Goal: Communication & Community: Connect with others

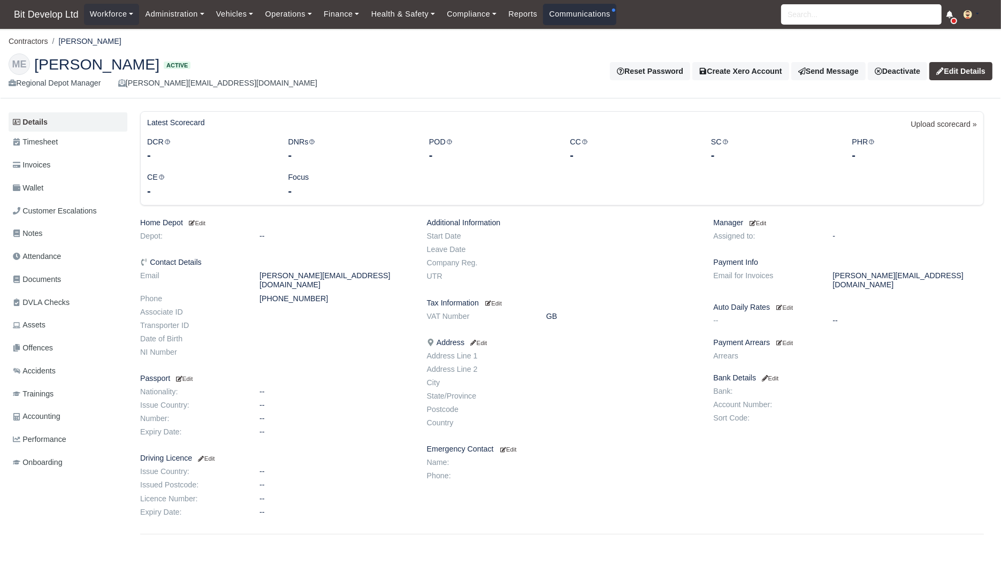
click at [596, 16] on link "Communications" at bounding box center [579, 14] width 73 height 21
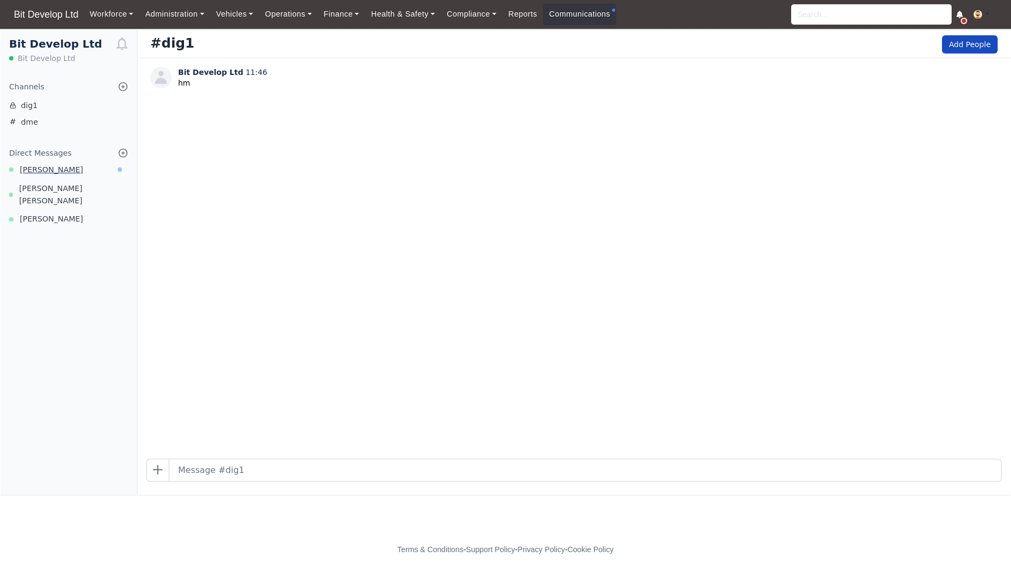
click at [63, 173] on span "[PERSON_NAME]" at bounding box center [51, 170] width 63 height 12
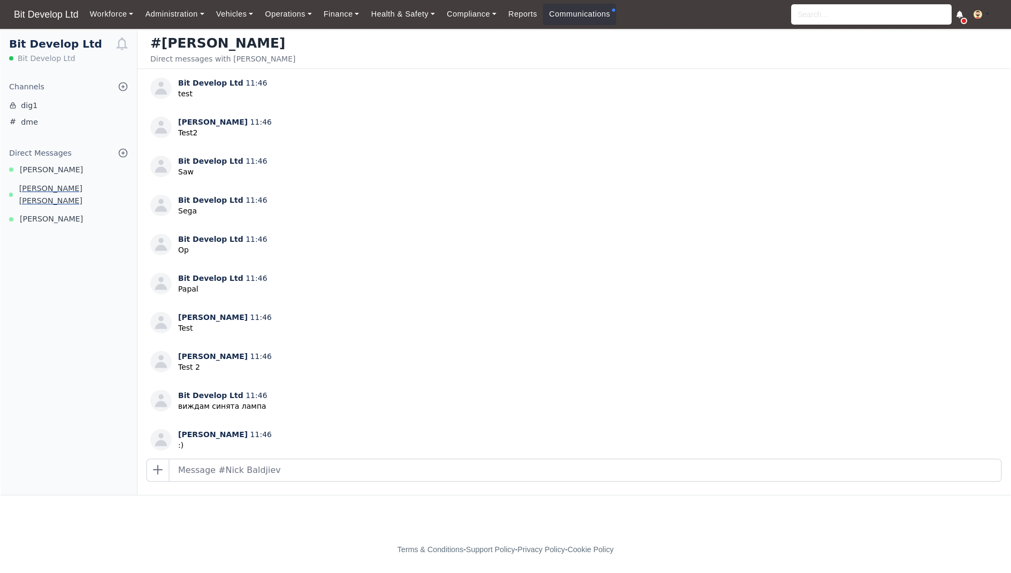
click at [93, 194] on span "[PERSON_NAME] [PERSON_NAME]" at bounding box center [73, 194] width 109 height 25
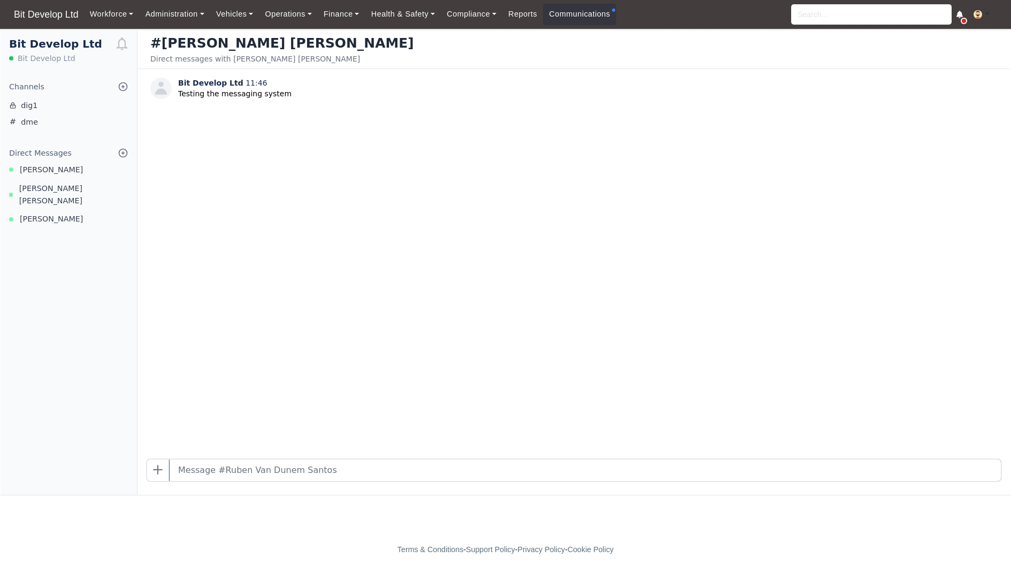
click at [303, 469] on input "text" at bounding box center [586, 470] width 832 height 21
type input "test"
click at [89, 213] on link "Celia Oliveira" at bounding box center [69, 219] width 136 height 12
click at [277, 473] on input "text" at bounding box center [586, 470] width 832 height 21
type input "test"
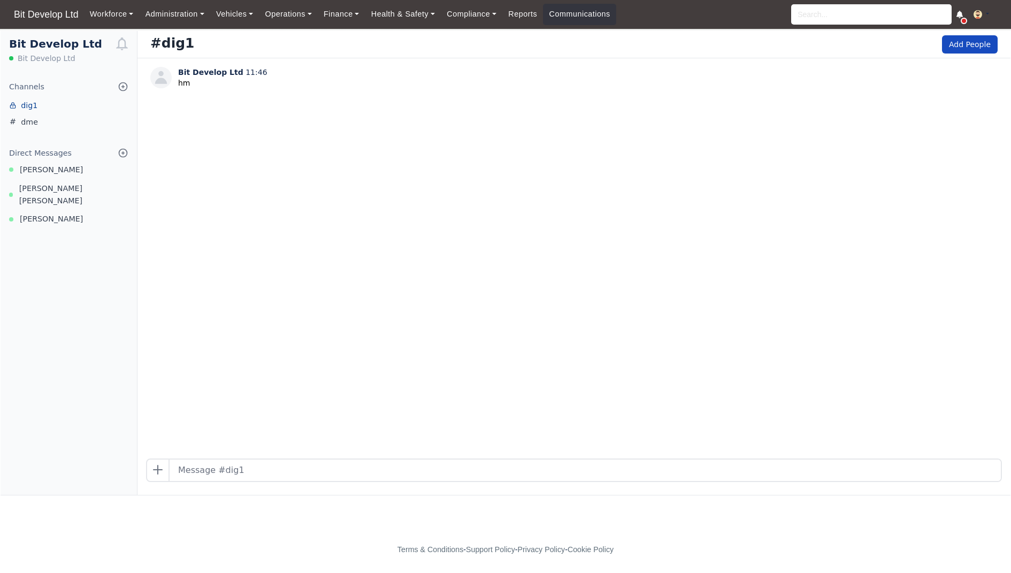
click at [60, 105] on link "dig1" at bounding box center [69, 105] width 136 height 17
click at [41, 120] on link "dme" at bounding box center [69, 122] width 136 height 17
click at [43, 110] on link "dig1" at bounding box center [69, 105] width 136 height 17
click at [746, 263] on div "Bit Develop Ltd 11:46 hm" at bounding box center [574, 258] width 873 height 400
click at [124, 157] on icon at bounding box center [123, 153] width 11 height 11
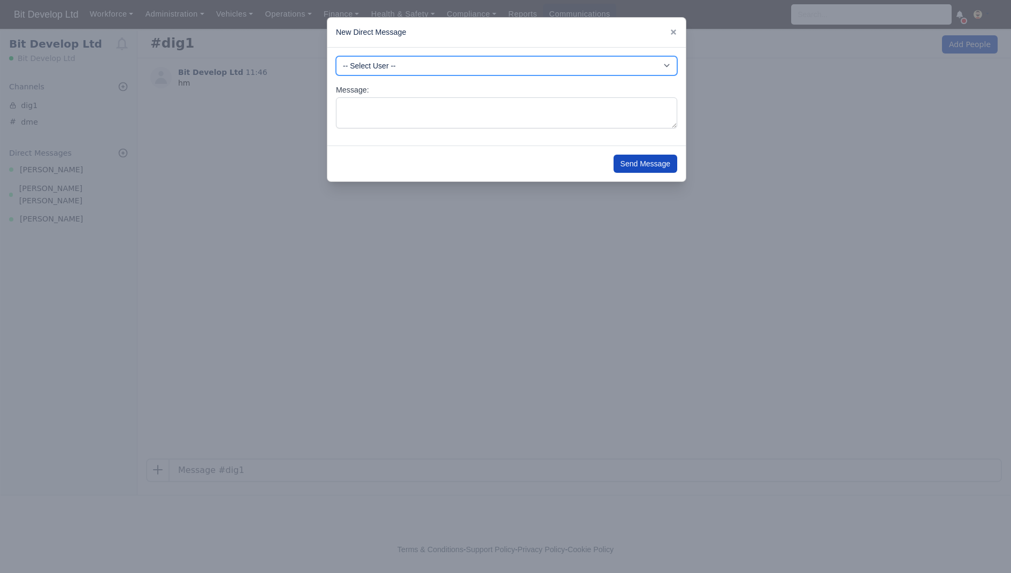
click at [440, 71] on select "-- Select User -- -DHP - NO DRIVER PAYMENT -DIG - NO DRIVER PAYMENT -DME - NO D…" at bounding box center [506, 65] width 341 height 19
click at [469, 59] on select "-- Select User -- -DHP - NO DRIVER PAYMENT -DIG - NO DRIVER PAYMENT -DME - NO D…" at bounding box center [506, 65] width 341 height 19
click at [400, 70] on select "-- Select User -- -DHP - NO DRIVER PAYMENT -DIG - NO DRIVER PAYMENT -DME - NO D…" at bounding box center [506, 65] width 341 height 19
click at [675, 31] on icon at bounding box center [673, 31] width 5 height 5
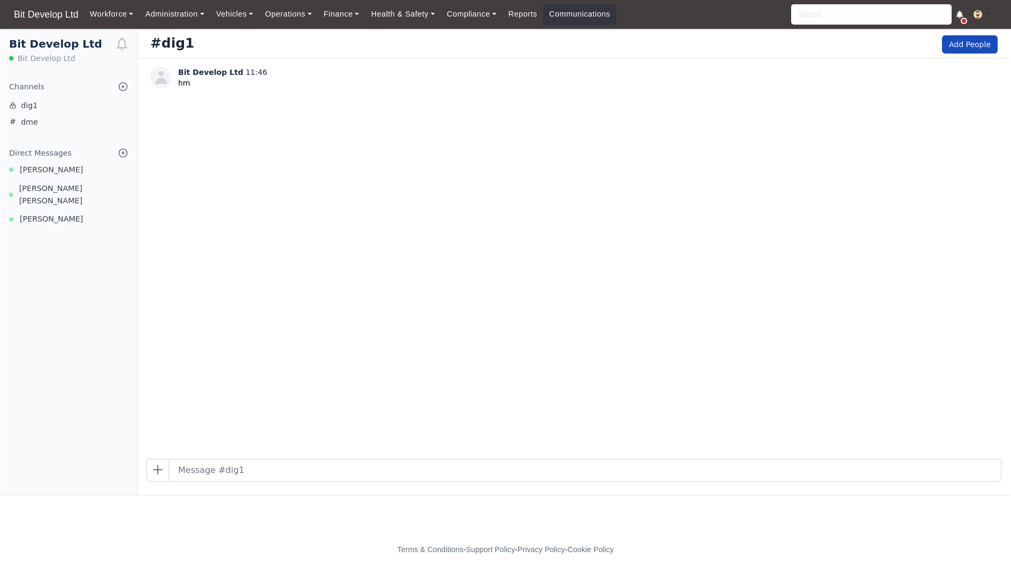
click at [984, 57] on div "#dig1 Add People" at bounding box center [574, 44] width 873 height 27
click at [984, 48] on button "Add People" at bounding box center [970, 44] width 56 height 18
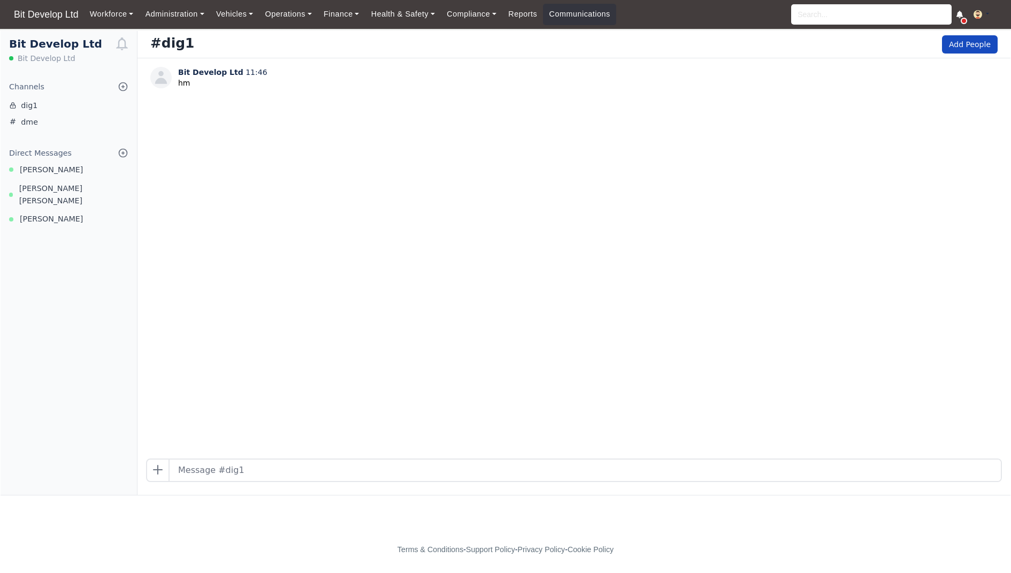
click at [891, 121] on div "Bit Develop Ltd 11:46 hm" at bounding box center [574, 258] width 873 height 400
click at [977, 38] on button "Add People" at bounding box center [970, 44] width 56 height 18
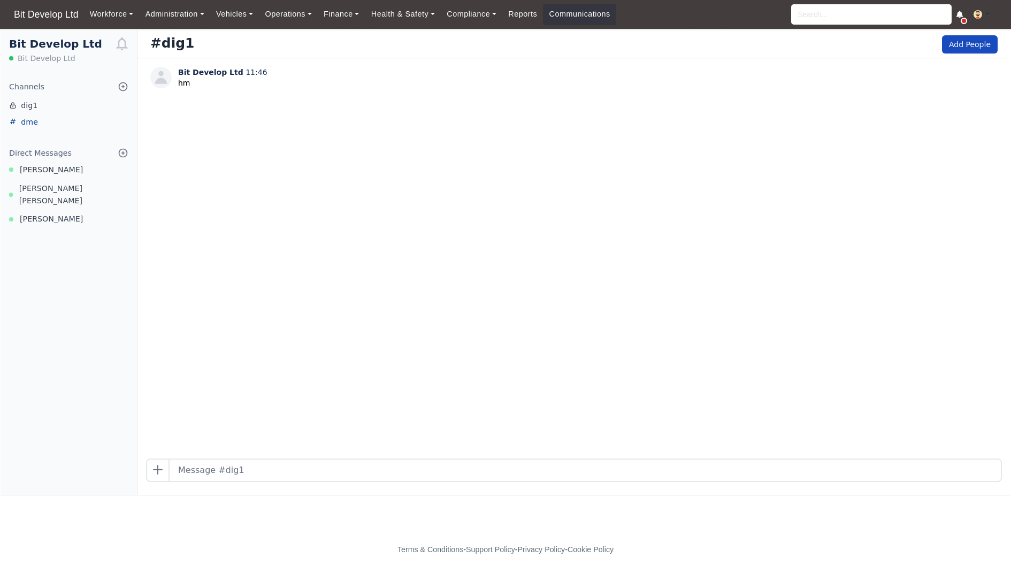
click at [35, 126] on link "dme" at bounding box center [69, 122] width 136 height 17
click at [36, 107] on link "dig1" at bounding box center [69, 105] width 136 height 17
click at [31, 124] on link "dme" at bounding box center [69, 122] width 136 height 17
click at [28, 103] on link "dig1" at bounding box center [69, 105] width 136 height 17
click at [120, 94] on div "Channels Browse Channels Create Channel dig1 dme" at bounding box center [69, 105] width 136 height 49
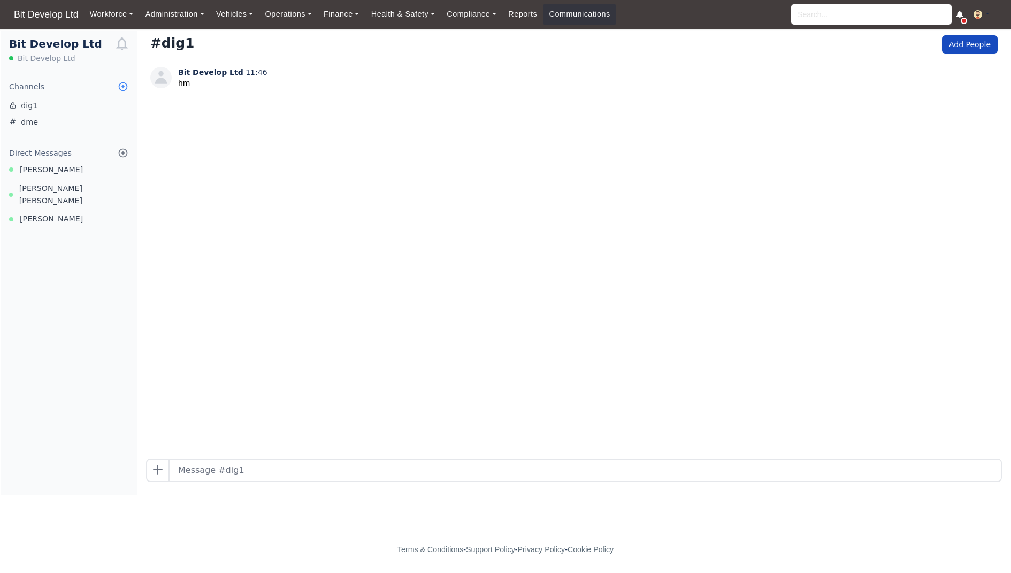
click at [123, 91] on icon at bounding box center [123, 87] width 8 height 8
click at [80, 129] on link "Create Channel" at bounding box center [69, 126] width 120 height 19
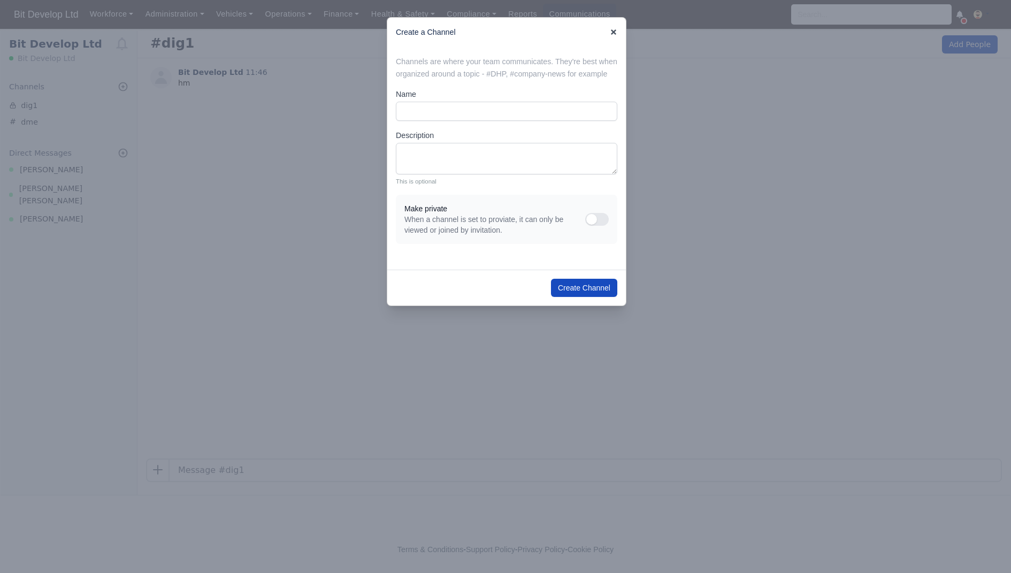
click at [614, 31] on icon at bounding box center [613, 31] width 7 height 7
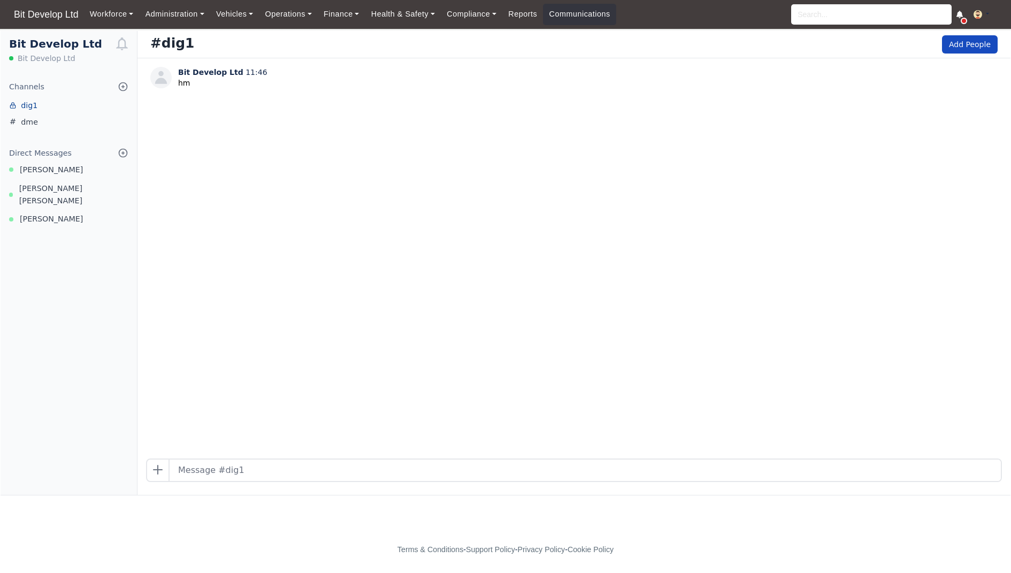
click at [34, 111] on link "dig1" at bounding box center [69, 105] width 136 height 17
click at [971, 44] on button "Add People" at bounding box center [970, 44] width 56 height 18
click at [119, 14] on link "Workforce" at bounding box center [112, 14] width 56 height 21
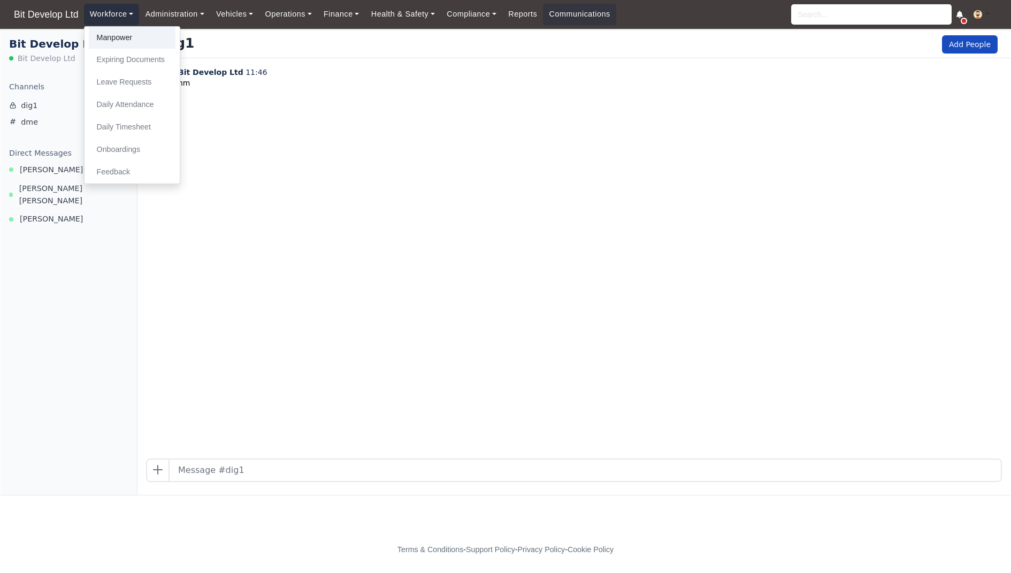
click at [129, 36] on link "Manpower" at bounding box center [132, 38] width 87 height 22
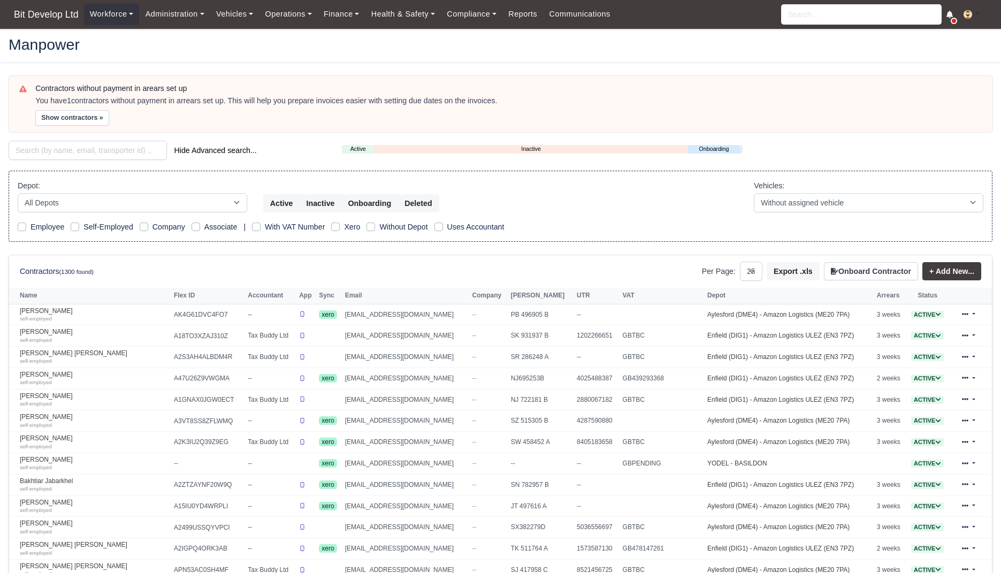
select select "25"
click at [584, 21] on link "Communications" at bounding box center [579, 14] width 73 height 21
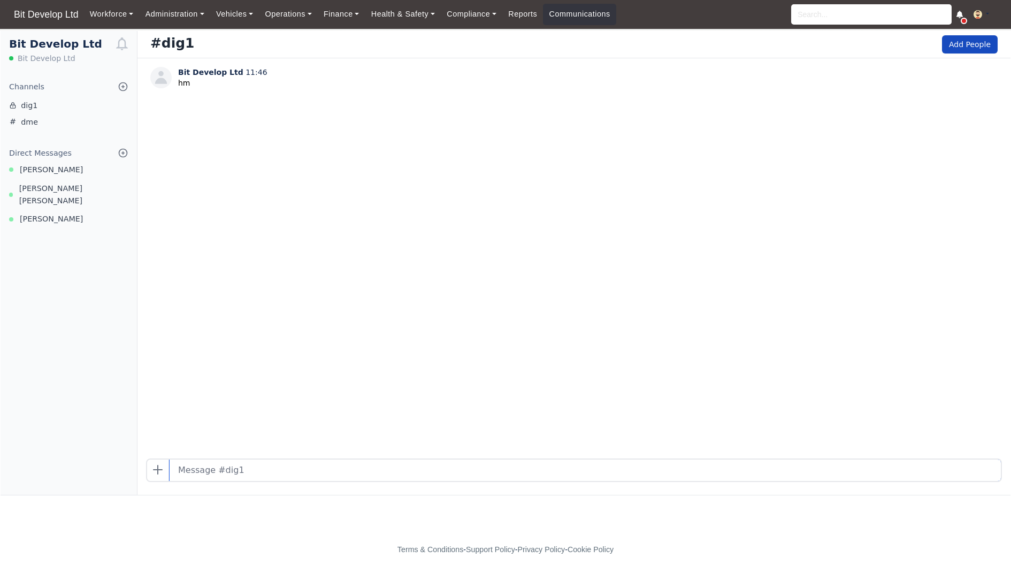
click at [435, 477] on input "text" at bounding box center [586, 470] width 832 height 21
type input "hskh"
type input "dndod"
type input "nhdhd"
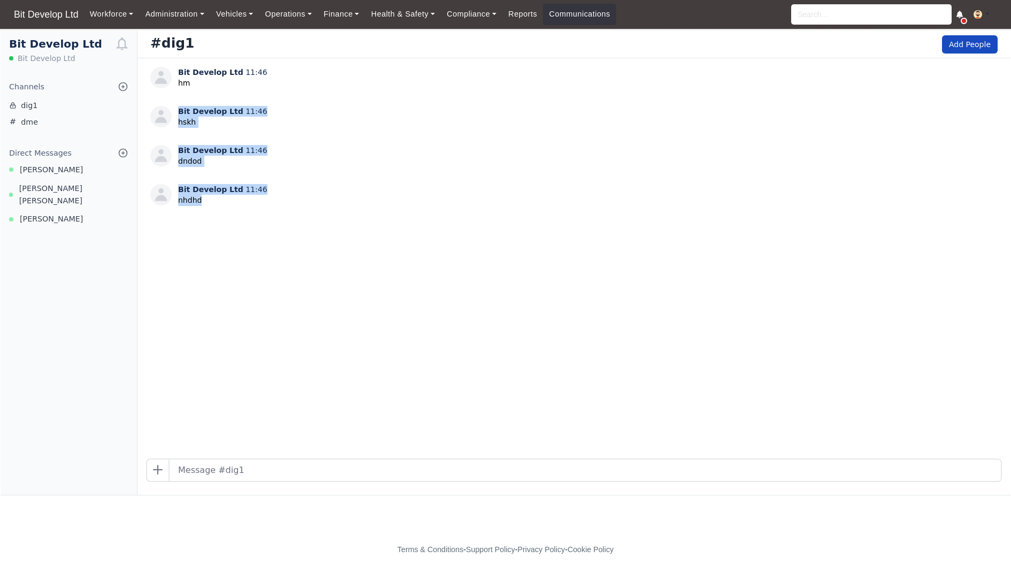
drag, startPoint x: 276, startPoint y: 229, endPoint x: 178, endPoint y: 101, distance: 160.8
click at [178, 101] on div "Bit Develop Ltd 11:46 hm Bit Develop Ltd 11:46 hskh Bit Develop Ltd 11:46 dndod…" at bounding box center [574, 258] width 873 height 400
click at [311, 233] on div "Bit Develop Ltd 11:46 hm Bit Develop Ltd 11:46 hskh Bit Develop Ltd 11:46 dndod…" at bounding box center [574, 258] width 873 height 400
drag, startPoint x: 415, startPoint y: 273, endPoint x: 306, endPoint y: 214, distance: 124.0
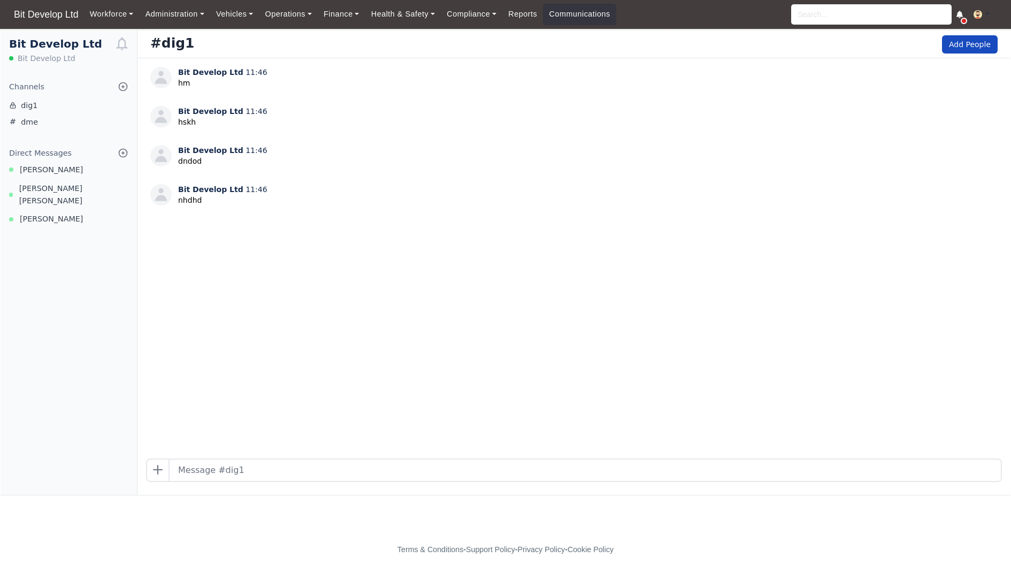
click at [302, 209] on div "Bit Develop Ltd 11:46 hm Bit Develop Ltd 11:46 hskh Bit Develop Ltd 11:46 dndod…" at bounding box center [574, 258] width 873 height 400
click at [560, 442] on div "Bit Develop Ltd 11:46 hm Bit Develop Ltd 11:46 hskh Bit Develop Ltd 11:46 dndod…" at bounding box center [574, 258] width 873 height 400
click at [30, 99] on link "dig1" at bounding box center [69, 105] width 136 height 17
click at [27, 115] on link "dme" at bounding box center [69, 122] width 136 height 17
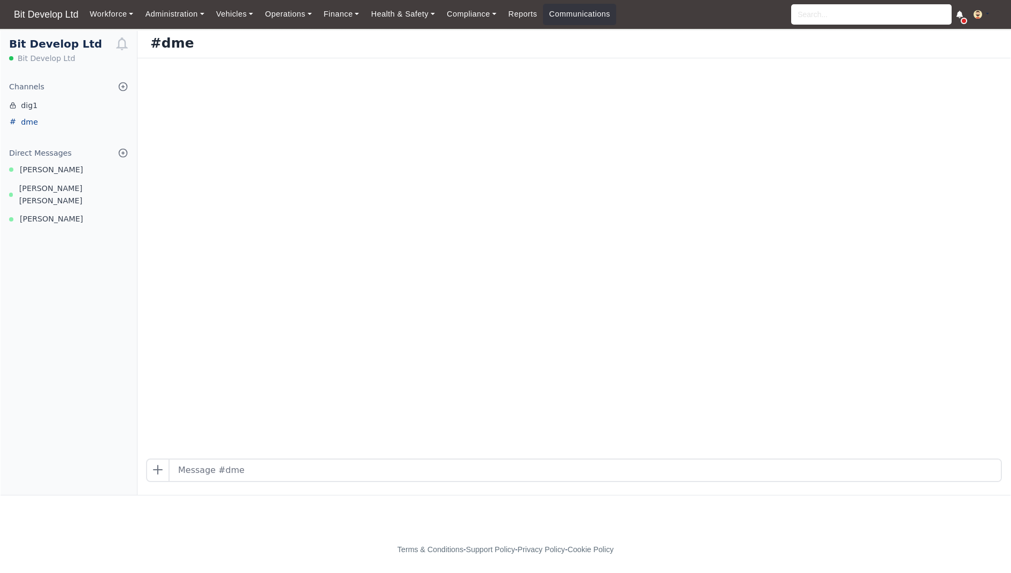
click at [33, 119] on link "dme" at bounding box center [69, 122] width 136 height 17
click at [37, 112] on link "dig1" at bounding box center [69, 105] width 136 height 17
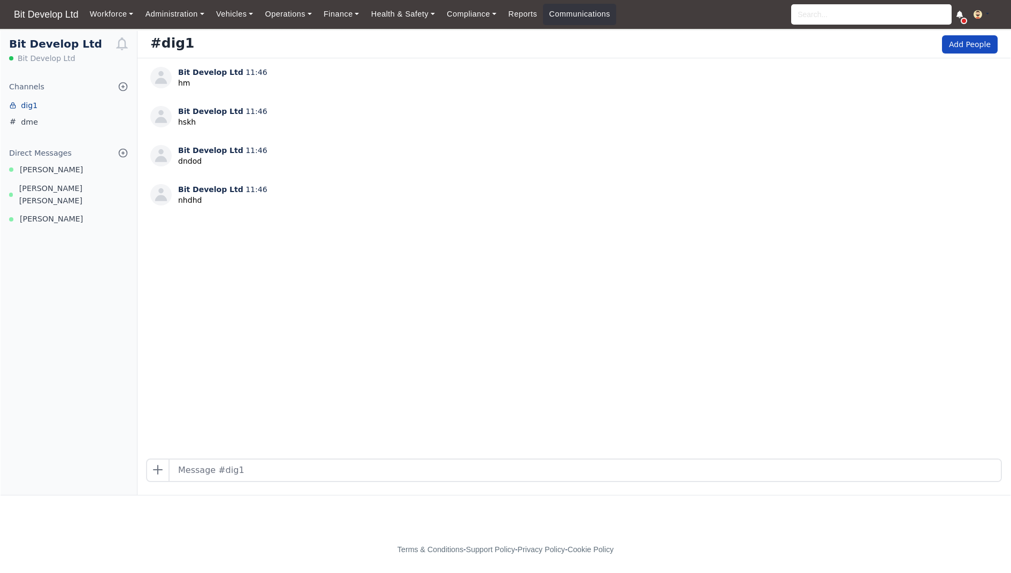
click at [37, 112] on link "dig1" at bounding box center [69, 105] width 136 height 17
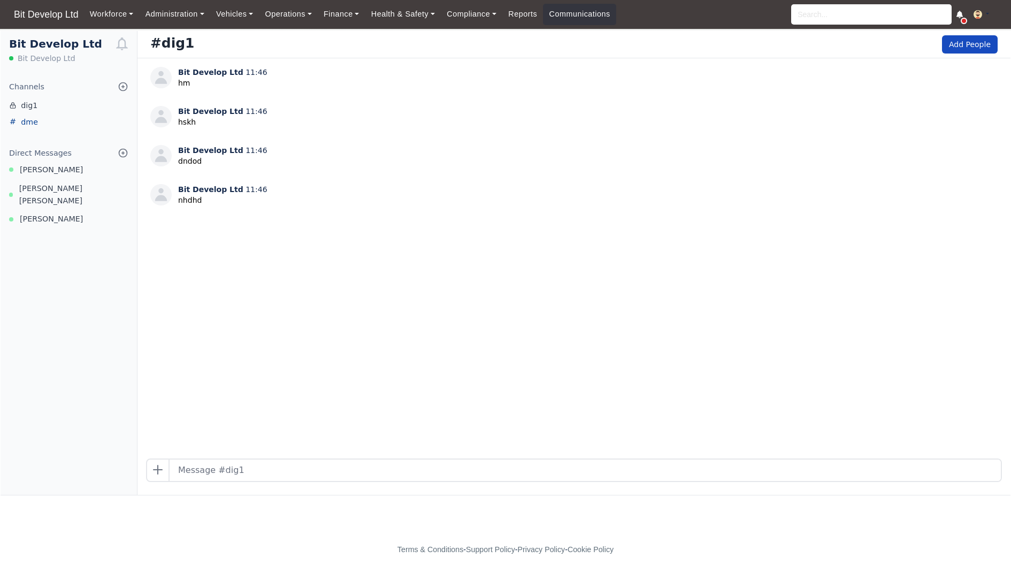
click at [40, 124] on link "dme" at bounding box center [69, 122] width 136 height 17
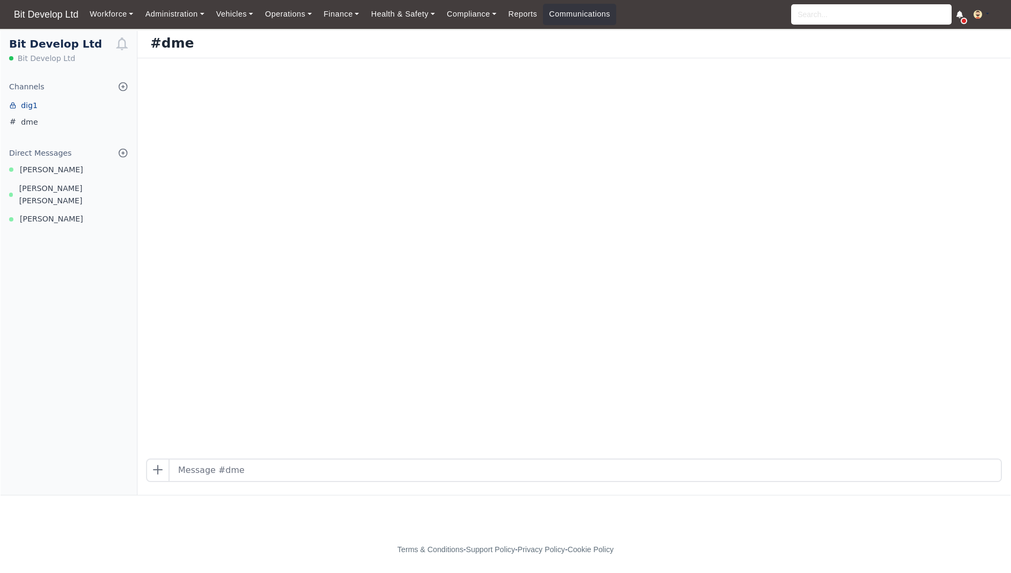
click at [33, 100] on link "dig1" at bounding box center [69, 105] width 136 height 17
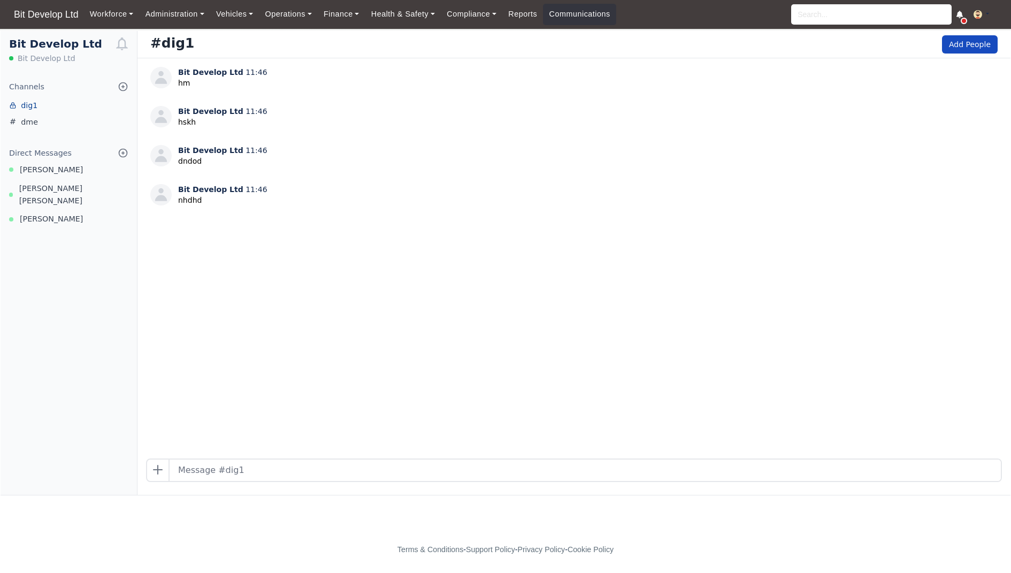
click at [24, 104] on link "dig1" at bounding box center [69, 105] width 136 height 17
click at [44, 130] on link "dme" at bounding box center [69, 122] width 136 height 17
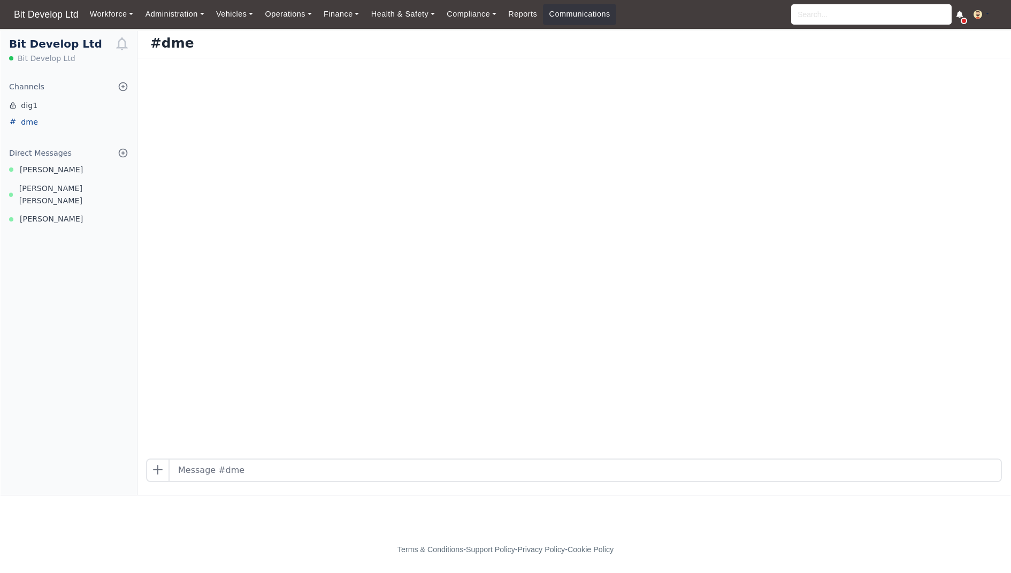
click at [37, 122] on link "dme" at bounding box center [69, 122] width 136 height 17
click at [35, 113] on link "dig1" at bounding box center [69, 105] width 136 height 17
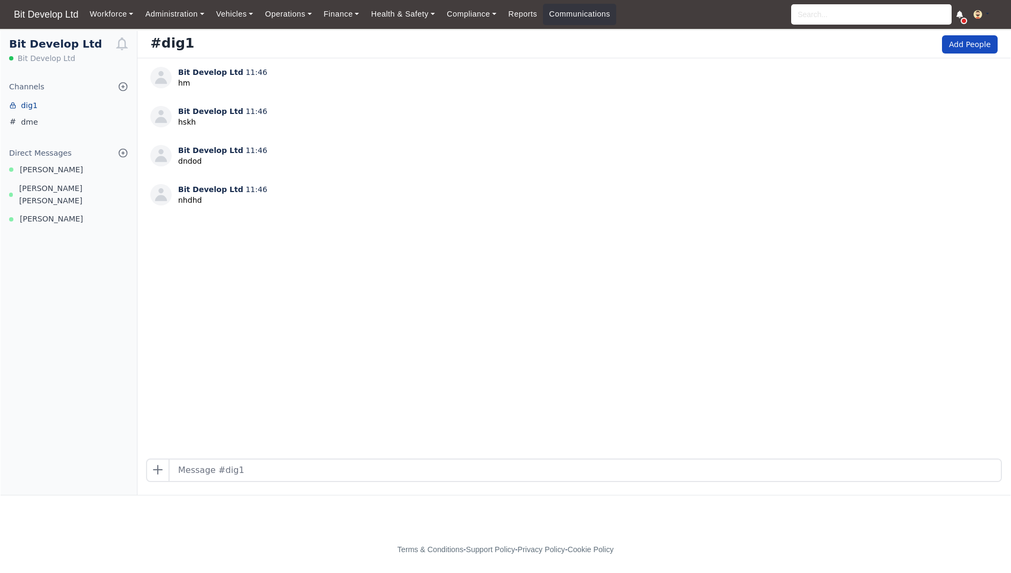
click at [37, 103] on link "dig1" at bounding box center [69, 105] width 136 height 17
click at [37, 108] on link "dig1" at bounding box center [69, 105] width 136 height 17
click at [126, 151] on icon at bounding box center [123, 153] width 11 height 11
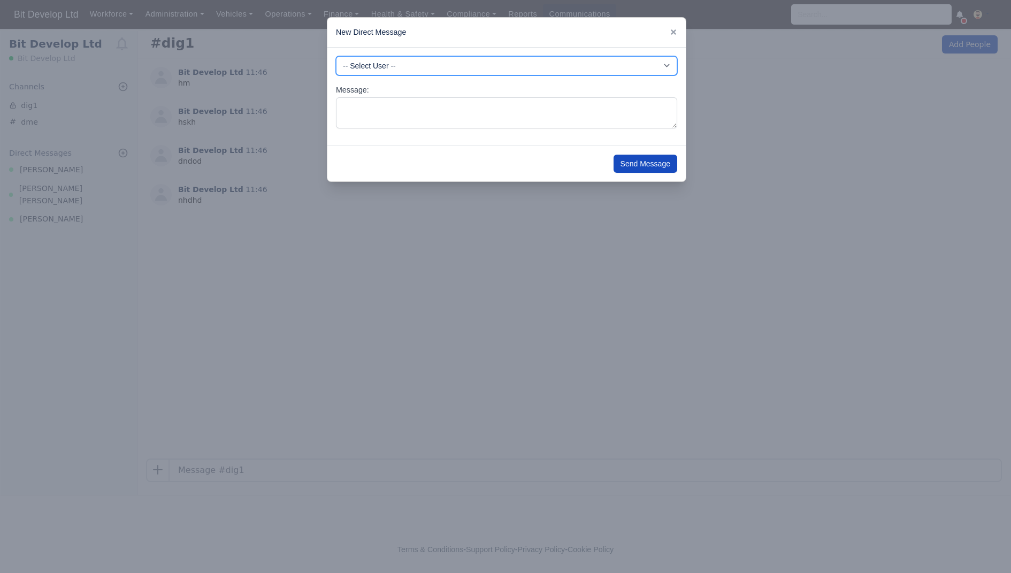
click at [528, 56] on select "-- Select User -- -DHP - NO DRIVER PAYMENT -DIG - NO DRIVER PAYMENT -DME - NO D…" at bounding box center [506, 65] width 341 height 19
click at [672, 34] on icon at bounding box center [673, 31] width 5 height 5
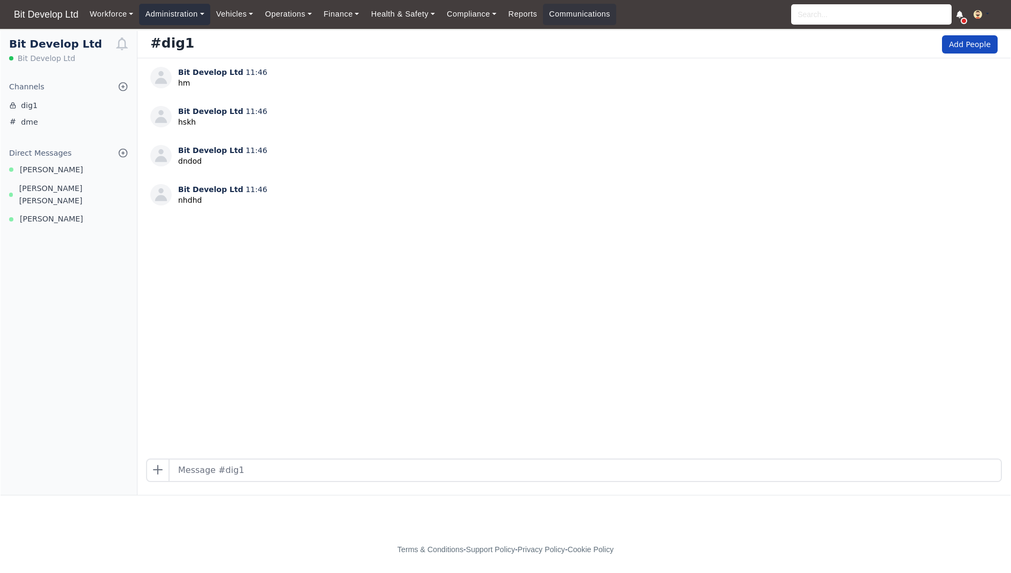
click at [204, 16] on link "Administration" at bounding box center [174, 14] width 71 height 21
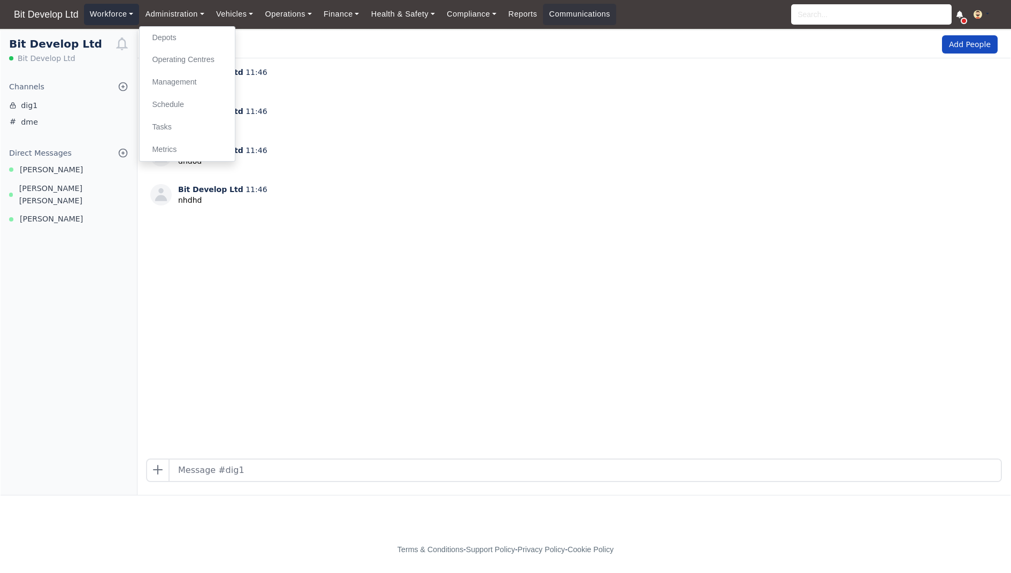
click at [126, 23] on link "Workforce" at bounding box center [112, 14] width 56 height 21
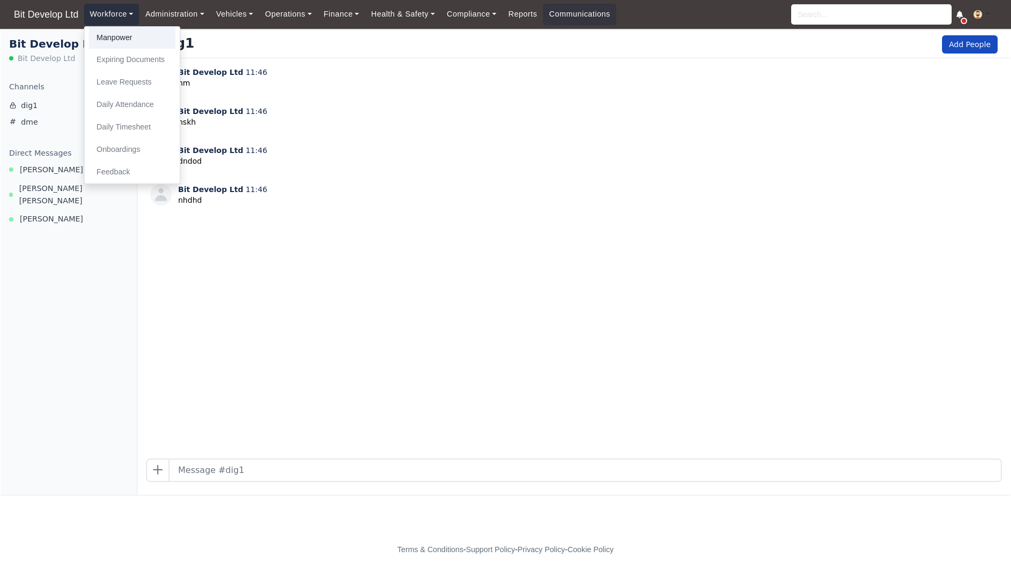
click at [112, 37] on link "Manpower" at bounding box center [132, 38] width 87 height 22
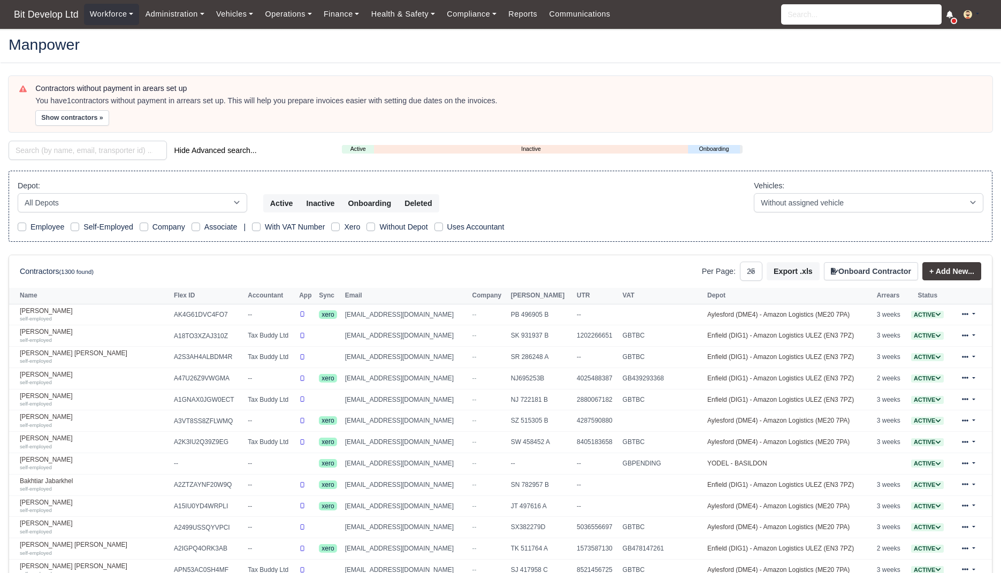
select select "25"
click at [570, 9] on link "Communications" at bounding box center [579, 14] width 73 height 21
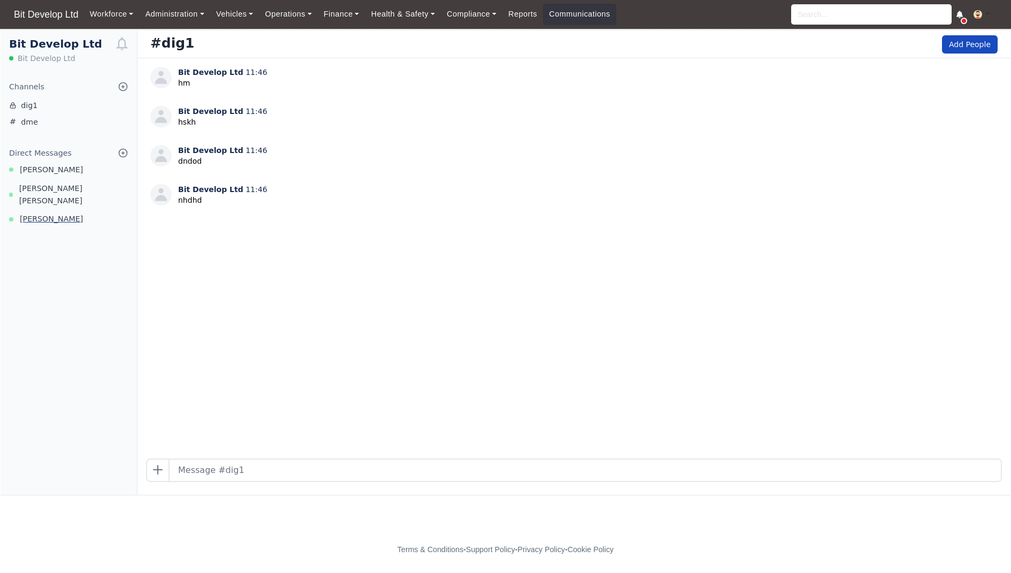
click at [83, 213] on link "[PERSON_NAME]" at bounding box center [69, 219] width 136 height 12
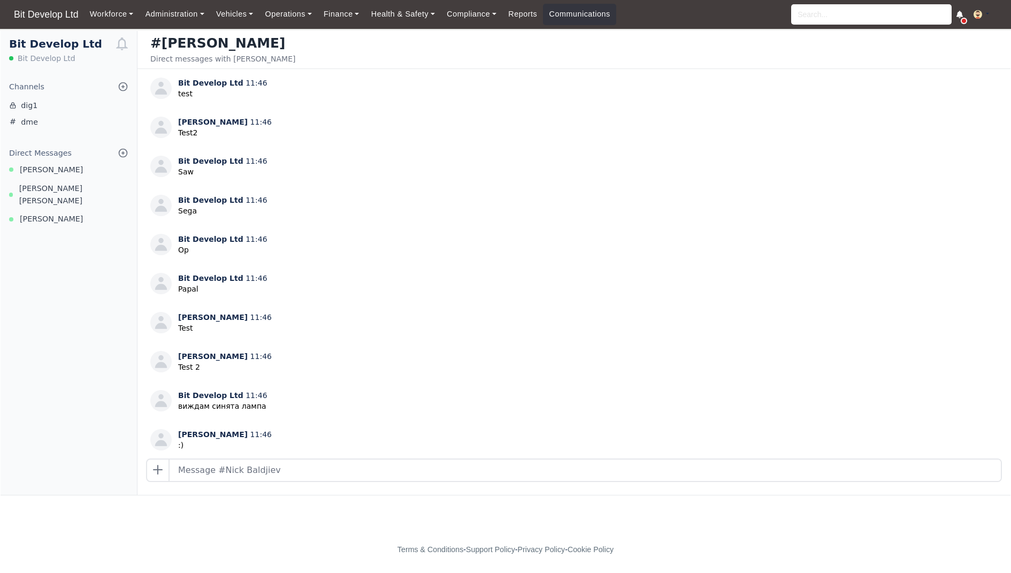
click at [611, 56] on div "#[PERSON_NAME] Direct messages with [PERSON_NAME]" at bounding box center [574, 50] width 873 height 38
click at [209, 61] on div "Direct messages with [PERSON_NAME]" at bounding box center [222, 59] width 145 height 11
click at [209, 61] on div "Direct messages with Nick Baldjiev" at bounding box center [222, 59] width 145 height 11
click at [60, 109] on link "dig1" at bounding box center [69, 105] width 136 height 17
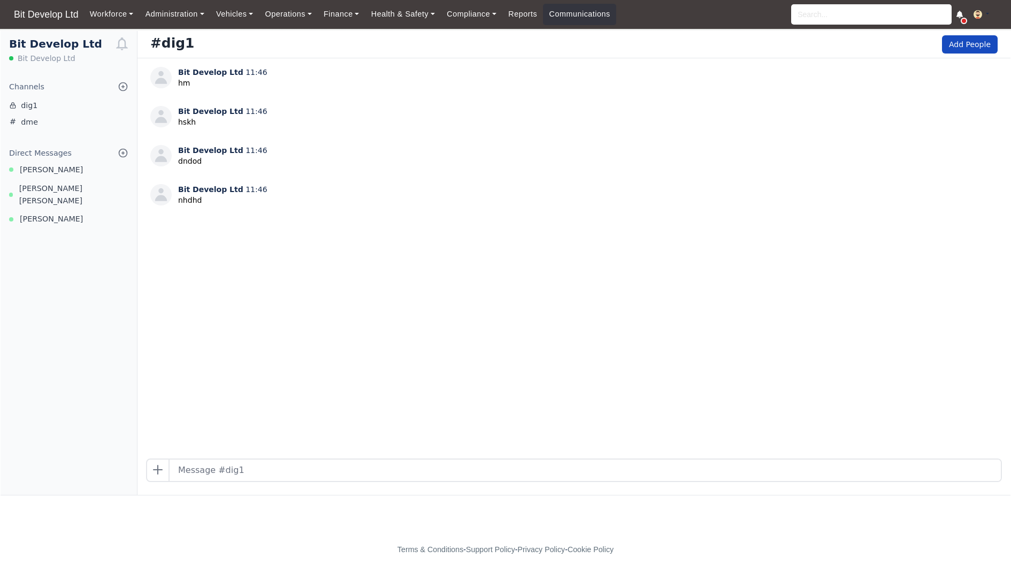
click at [946, 60] on div "Bit Develop Ltd 11:46 hm Bit Develop Ltd 11:46 hskh Bit Develop Ltd 11:46 dndod…" at bounding box center [574, 258] width 873 height 400
click at [121, 85] on icon at bounding box center [123, 86] width 11 height 11
click at [99, 105] on link "Browse Channels" at bounding box center [69, 106] width 120 height 19
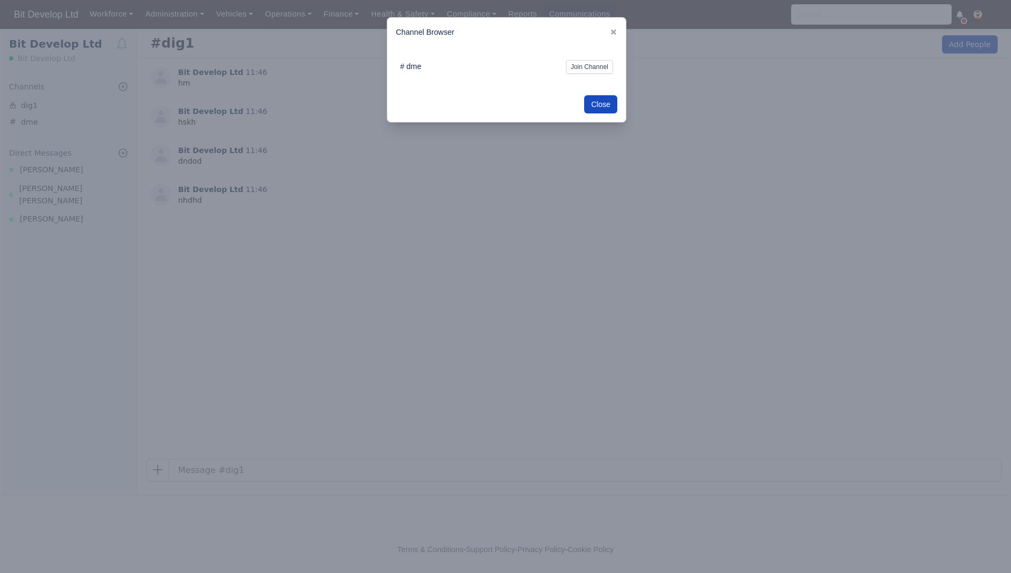
click at [619, 31] on div "Channel Browser" at bounding box center [506, 32] width 239 height 29
click at [611, 33] on icon at bounding box center [613, 31] width 7 height 7
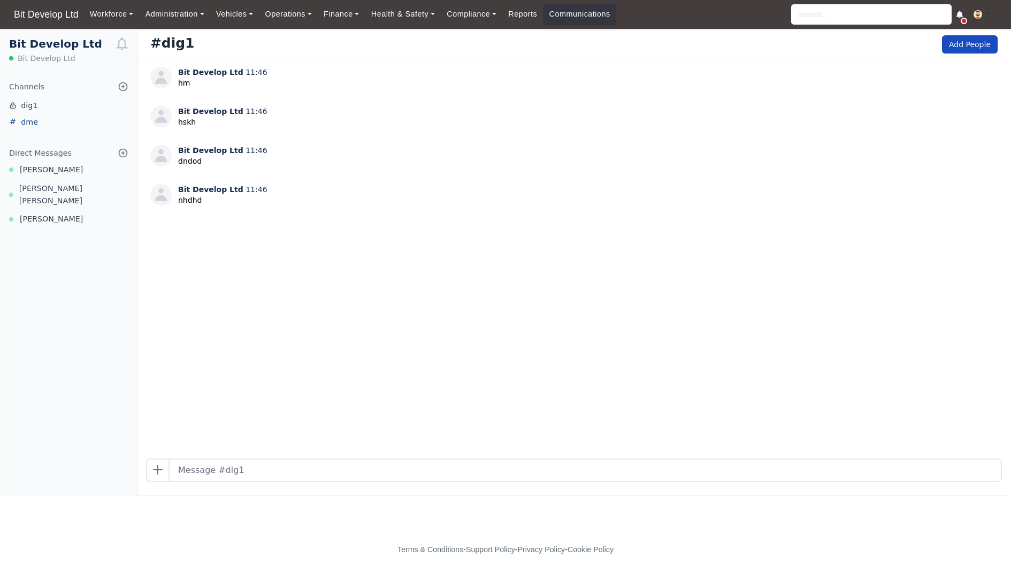
click at [39, 115] on link "dme" at bounding box center [69, 122] width 136 height 17
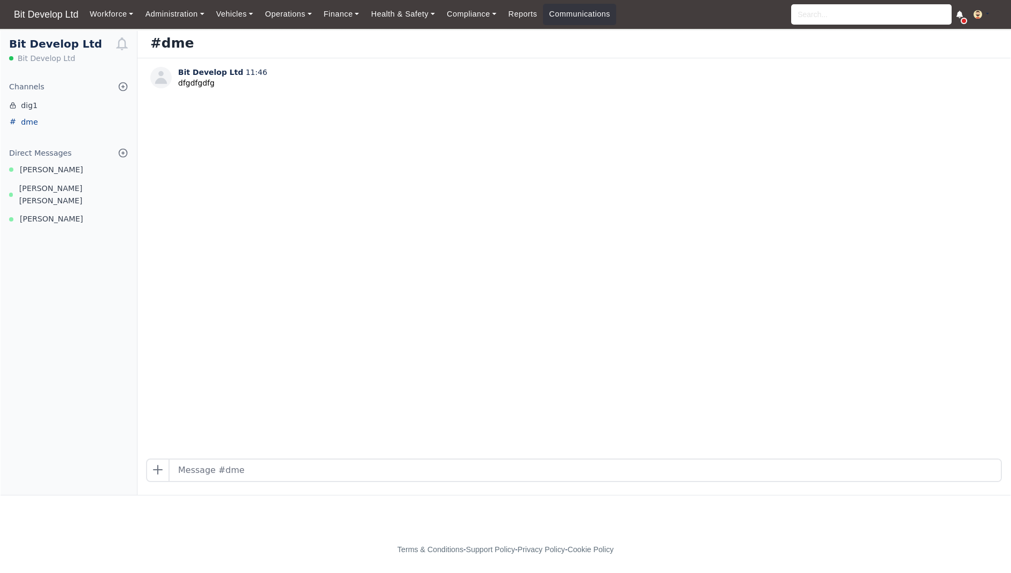
click at [37, 117] on link "dme" at bounding box center [69, 122] width 136 height 17
click at [384, 468] on input "text" at bounding box center [586, 470] width 832 height 21
type input "h"
drag, startPoint x: 229, startPoint y: 86, endPoint x: 179, endPoint y: 61, distance: 55.8
click at [179, 61] on div "Bit Develop Ltd 11:46 dfgdfgdfg" at bounding box center [574, 258] width 873 height 400
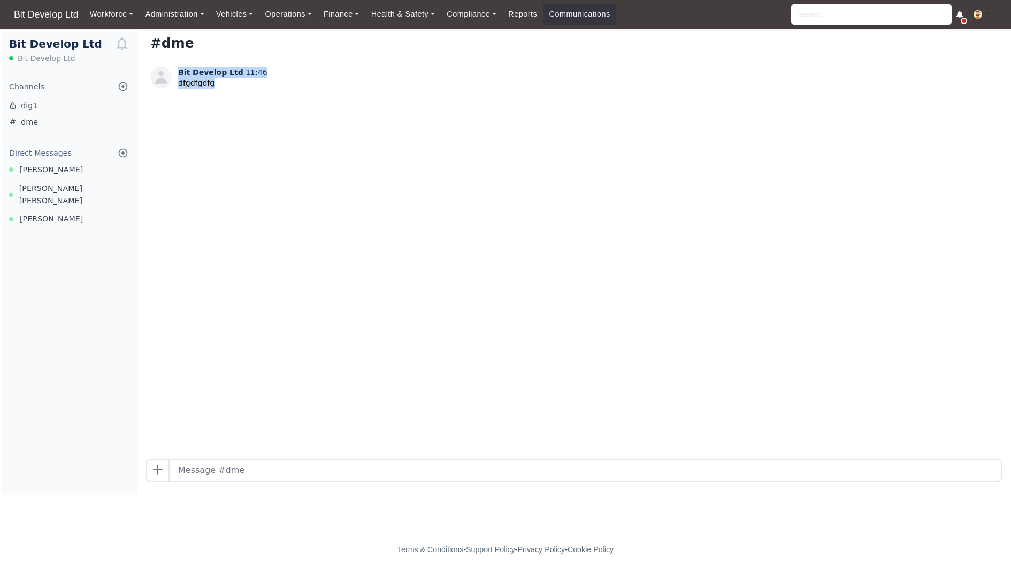
click at [238, 457] on div "Bit Develop Ltd 11:46 dfgdfgdfg" at bounding box center [574, 258] width 873 height 400
click at [238, 467] on input "text" at bounding box center [586, 470] width 832 height 21
type input "yyyyyy"
drag, startPoint x: 235, startPoint y: 112, endPoint x: 178, endPoint y: 112, distance: 56.7
click at [178, 112] on div "Bit Develop Ltd 11:46" at bounding box center [222, 111] width 89 height 11
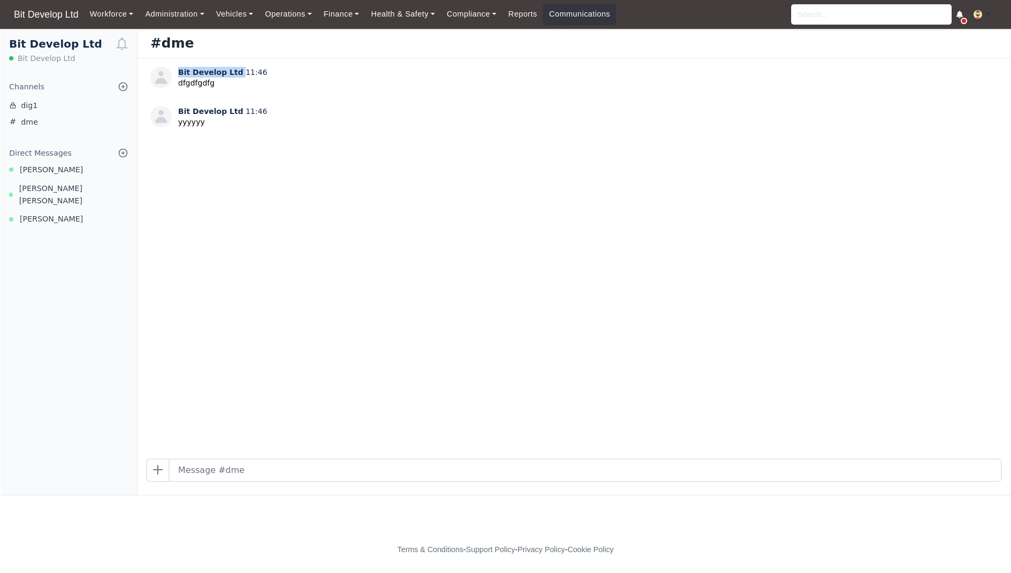
drag, startPoint x: 237, startPoint y: 72, endPoint x: 174, endPoint y: 74, distance: 62.7
click at [174, 74] on div "Bit Develop Ltd 11:46 dfgdfgdfg" at bounding box center [574, 82] width 848 height 31
click at [272, 120] on div "Bit Develop Ltd 11:46 yyyyyy" at bounding box center [574, 121] width 848 height 31
click at [978, 14] on img at bounding box center [978, 14] width 9 height 9
click at [963, 34] on link "Payment Settings" at bounding box center [954, 35] width 95 height 22
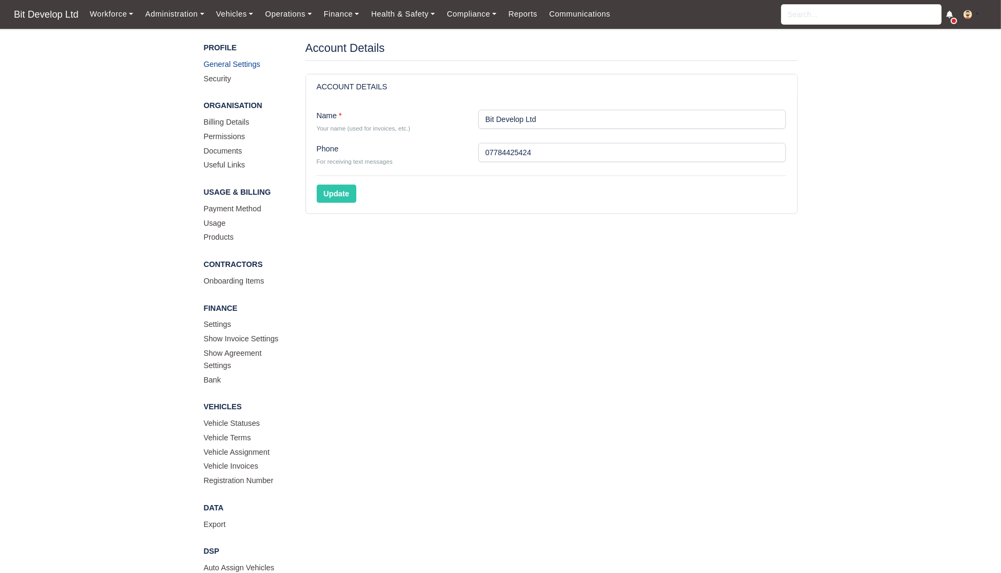
click at [235, 66] on link "General Settings" at bounding box center [247, 65] width 86 height 14
click at [223, 80] on link "Security" at bounding box center [247, 80] width 86 height 14
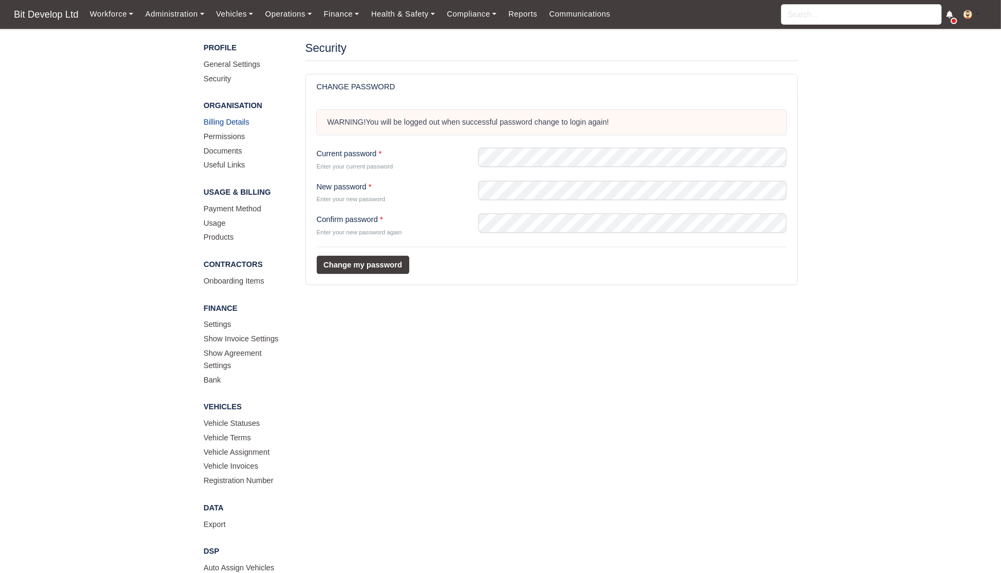
click at [226, 126] on link "Billing Details" at bounding box center [247, 123] width 86 height 14
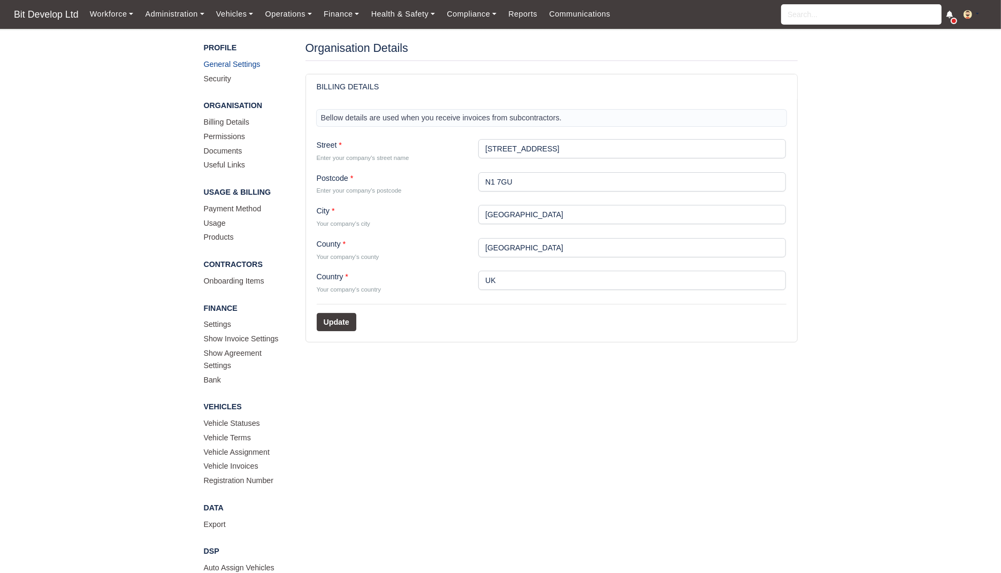
click at [230, 60] on link "General Settings" at bounding box center [247, 65] width 86 height 14
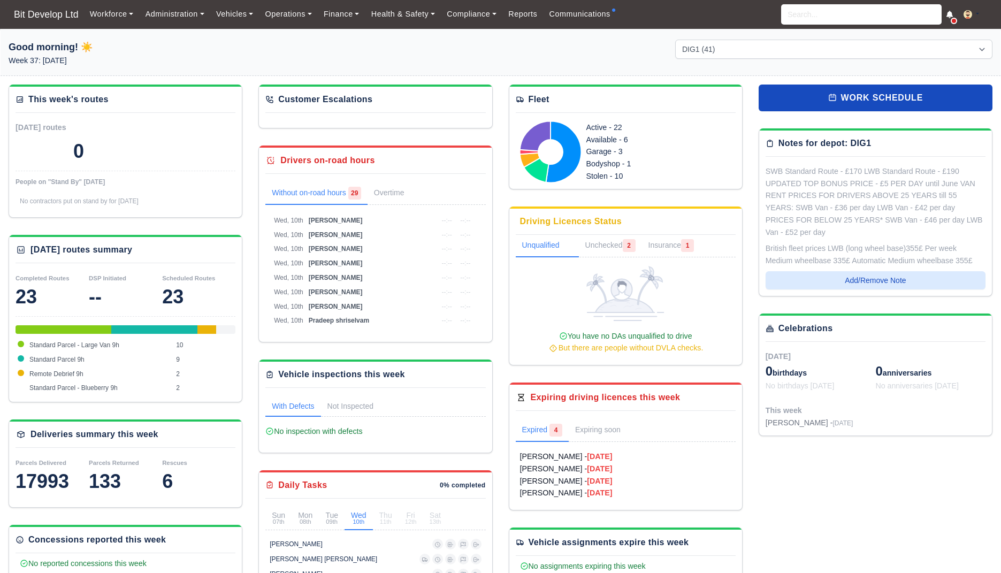
select select "2"
click at [853, 106] on link "work schedule" at bounding box center [876, 98] width 234 height 27
